Goal: Information Seeking & Learning: Learn about a topic

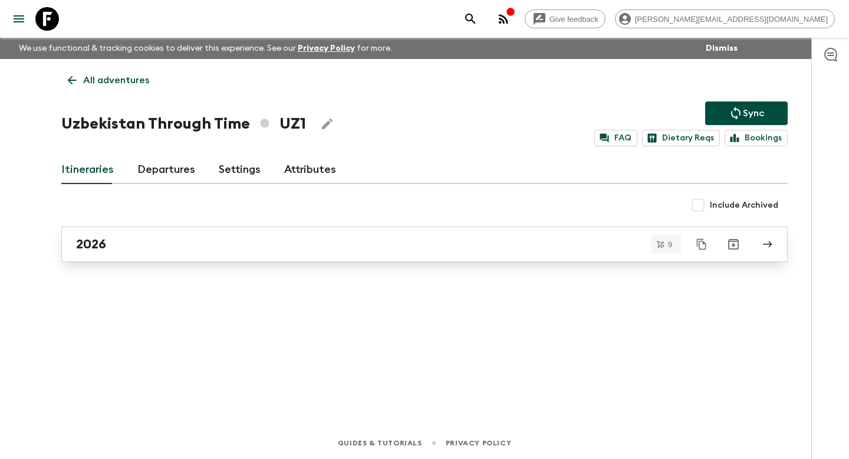
click at [139, 251] on div "2026" at bounding box center [413, 243] width 674 height 15
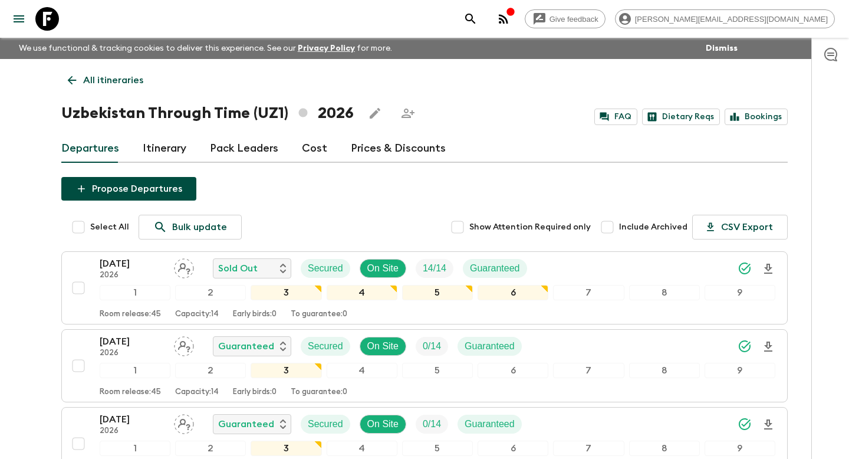
click at [162, 150] on link "Itinerary" at bounding box center [165, 148] width 44 height 28
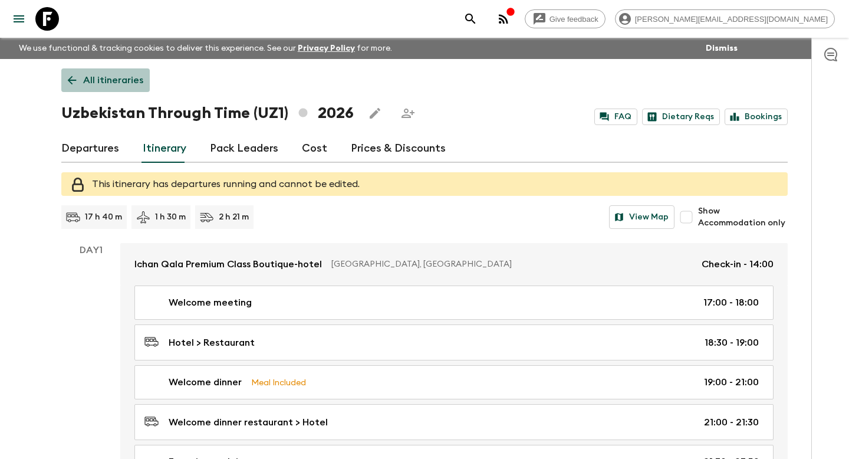
click at [88, 79] on p "All itineraries" at bounding box center [113, 80] width 60 height 14
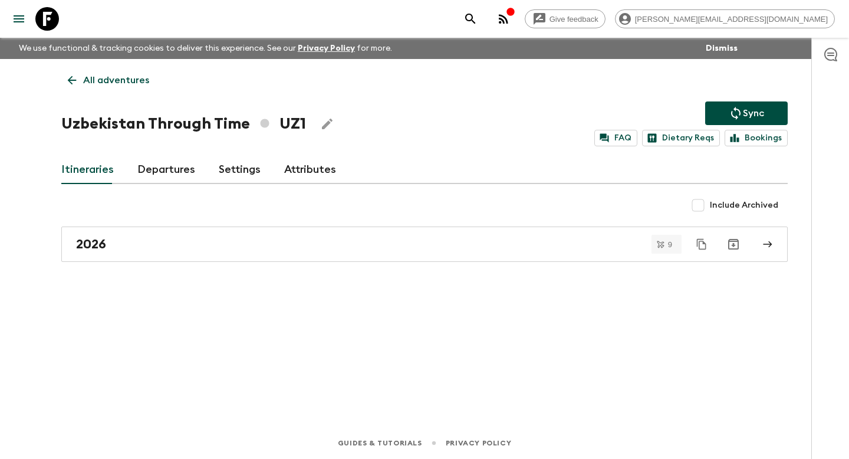
click at [85, 83] on p "All adventures" at bounding box center [116, 80] width 66 height 14
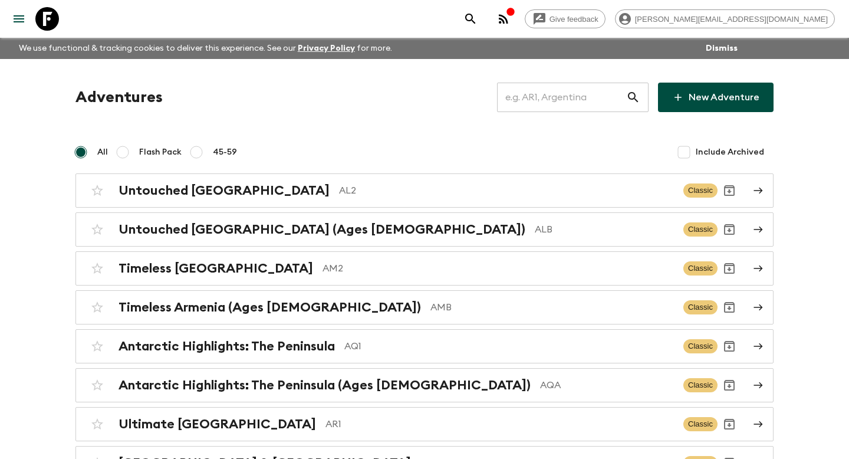
click at [522, 95] on input "text" at bounding box center [561, 97] width 129 height 33
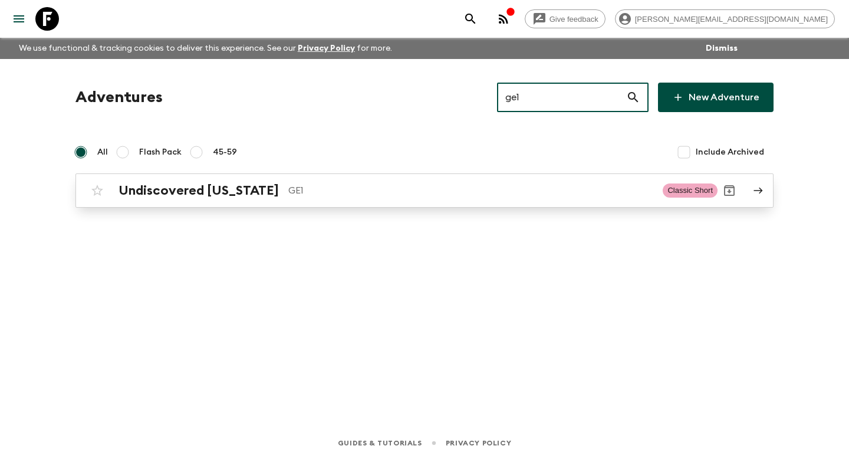
type input "ge1"
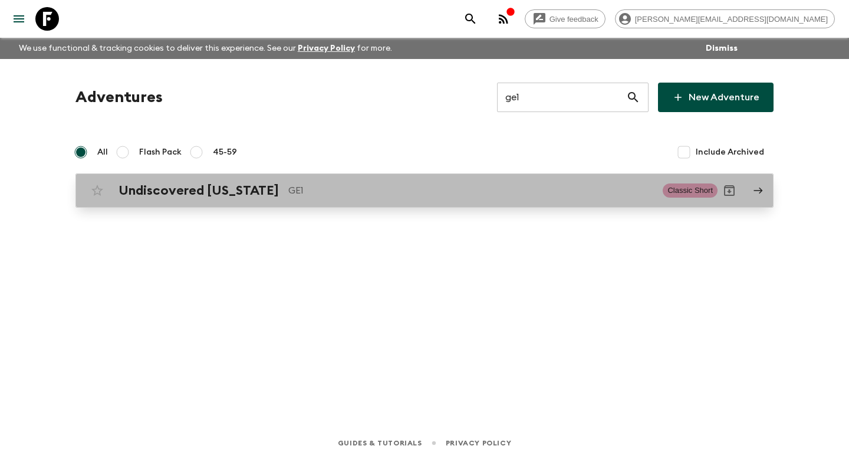
click at [209, 182] on div "Undiscovered Georgia GE1 Classic Short" at bounding box center [401, 191] width 632 height 24
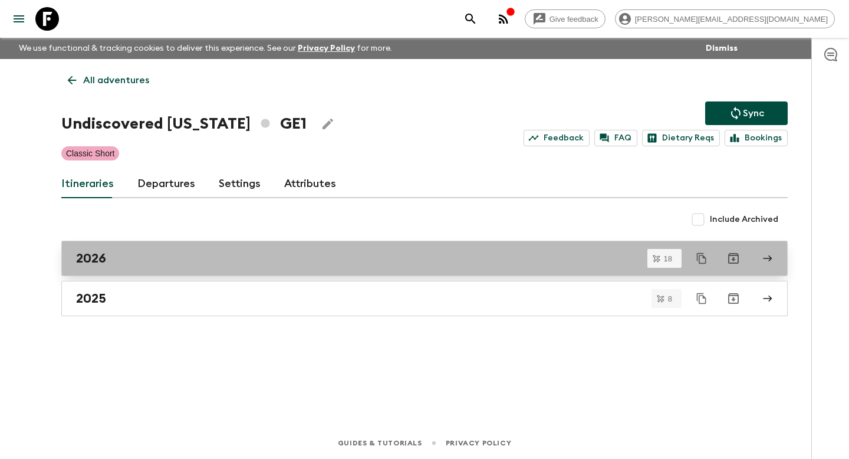
click at [89, 265] on h2 "2026" at bounding box center [91, 258] width 30 height 15
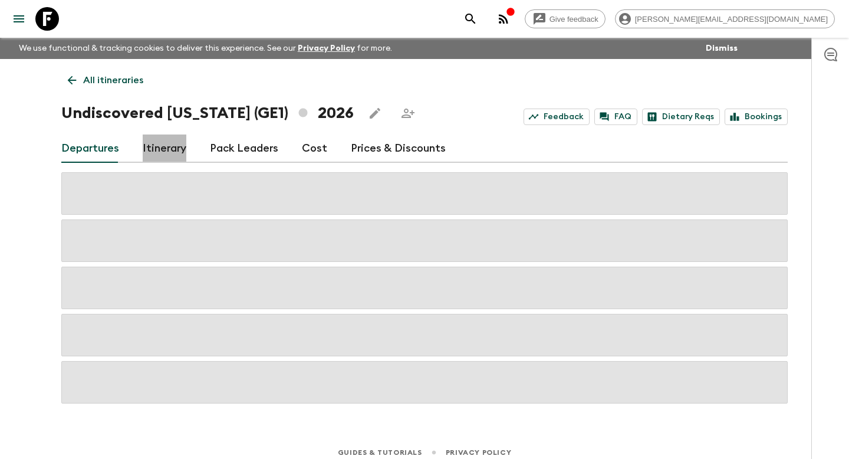
click at [181, 151] on link "Itinerary" at bounding box center [165, 148] width 44 height 28
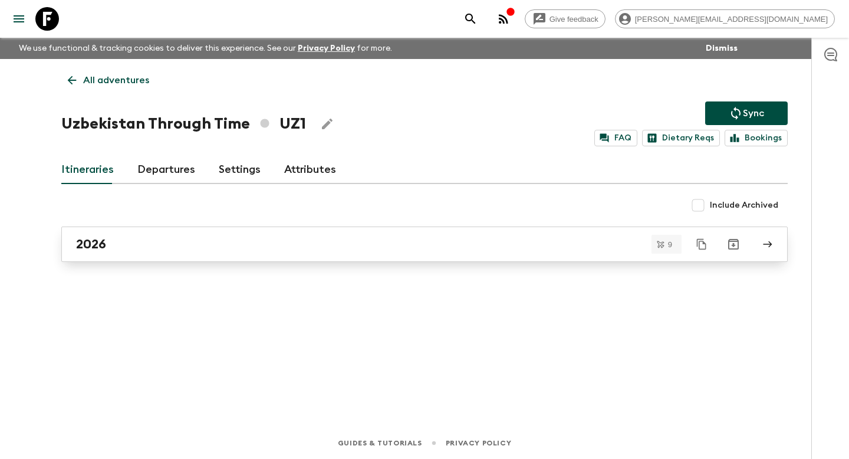
click at [95, 237] on h2 "2026" at bounding box center [91, 243] width 30 height 15
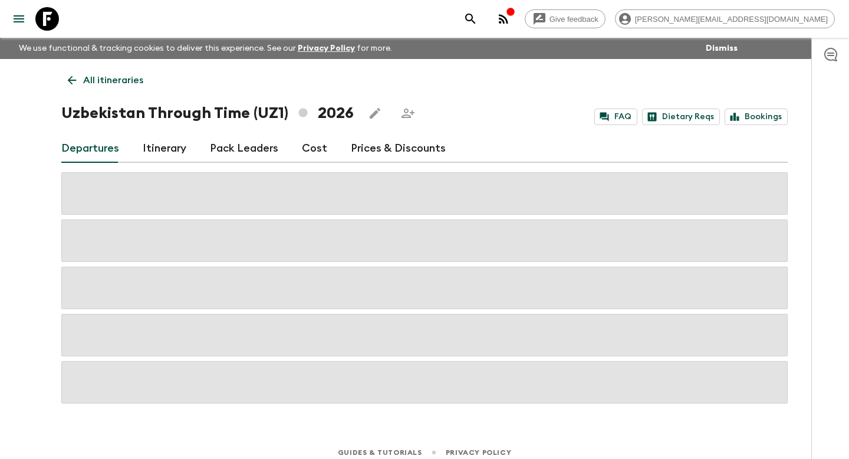
click at [173, 146] on link "Itinerary" at bounding box center [165, 148] width 44 height 28
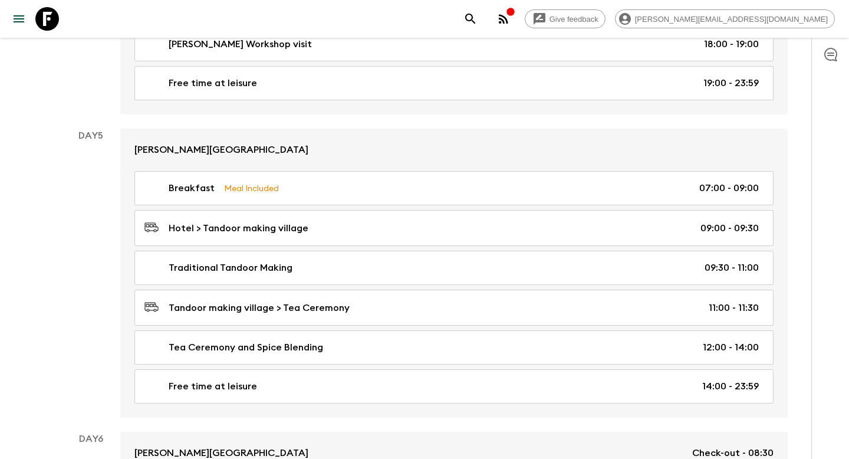
scroll to position [2785, 0]
